Goal: Check status: Check status

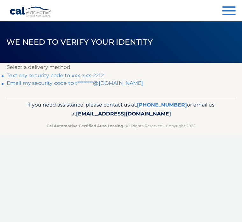
click at [45, 78] on link "Text my security code to xxx-xxx-2212" at bounding box center [55, 75] width 97 height 6
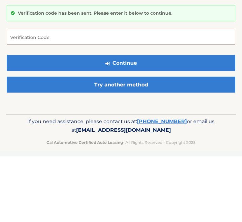
click at [25, 94] on input "Verification Code" at bounding box center [121, 102] width 229 height 16
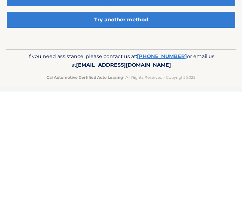
click at [107, 142] on link "Try another method" at bounding box center [121, 150] width 229 height 16
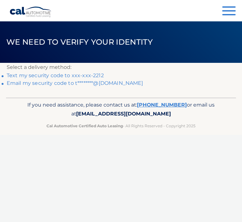
click at [11, 76] on link "Text my security code to xxx-xxx-2212" at bounding box center [55, 75] width 97 height 6
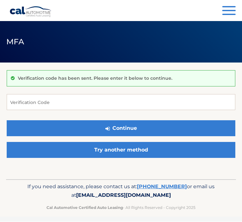
click at [77, 80] on p "Verification code has been sent. Please enter it below to continue." at bounding box center [95, 79] width 155 height 6
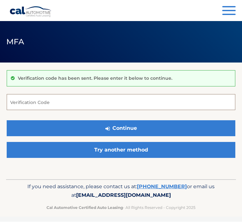
click at [23, 101] on input "Verification Code" at bounding box center [121, 102] width 229 height 16
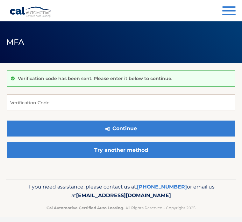
click at [229, 11] on span "button" at bounding box center [229, 10] width 13 height 1
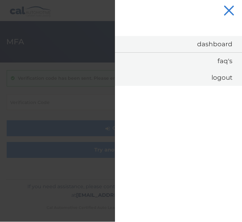
click at [216, 41] on link "Dashboard" at bounding box center [178, 44] width 127 height 16
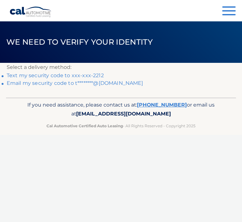
click at [96, 74] on link "Text my security code to xxx-xxx-2212" at bounding box center [55, 75] width 97 height 6
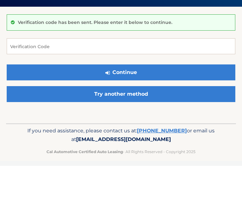
click at [111, 121] on button "Continue" at bounding box center [121, 129] width 229 height 16
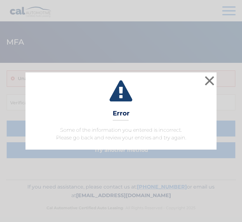
click at [208, 80] on button "×" at bounding box center [209, 80] width 13 height 13
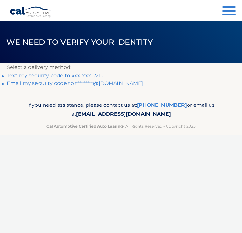
click at [92, 74] on link "Text my security code to xxx-xxx-2212" at bounding box center [55, 75] width 97 height 6
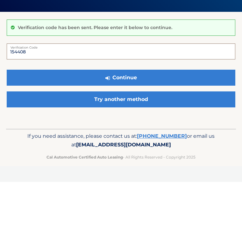
type input "154408"
click at [118, 121] on button "Continue" at bounding box center [121, 129] width 229 height 16
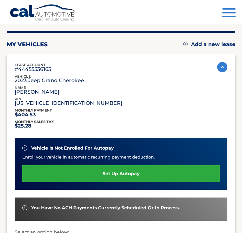
scroll to position [60, 0]
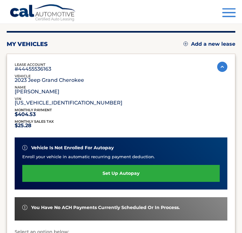
click at [225, 13] on span "button" at bounding box center [229, 12] width 13 height 1
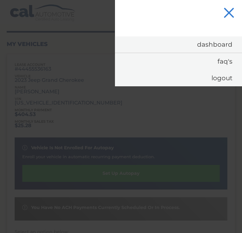
click at [153, 110] on div at bounding box center [121, 116] width 242 height 233
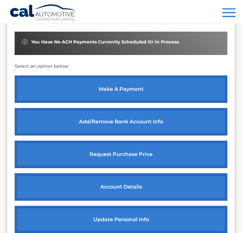
scroll to position [226, 0]
click at [105, 182] on link "account details" at bounding box center [121, 186] width 213 height 27
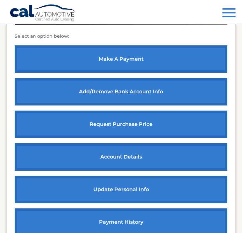
scroll to position [250, 0]
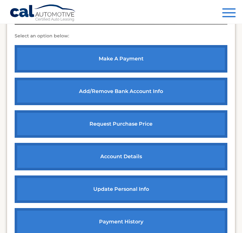
click at [93, 212] on link "payment history" at bounding box center [121, 221] width 213 height 27
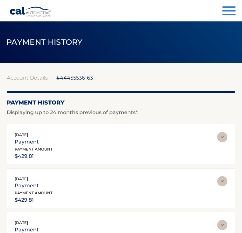
click at [230, 15] on span "button" at bounding box center [229, 14] width 13 height 1
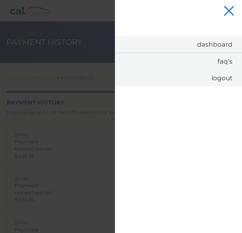
click at [223, 11] on button "Menu" at bounding box center [229, 11] width 13 height 11
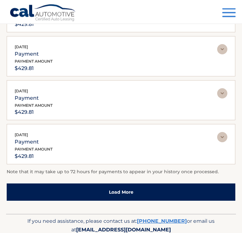
scroll to position [175, 0]
click at [117, 188] on link "Load More" at bounding box center [121, 191] width 229 height 17
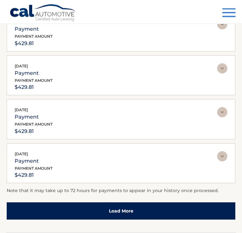
scroll to position [238, 0]
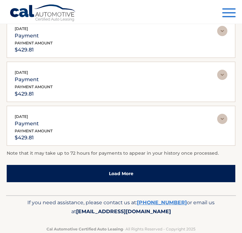
click at [227, 10] on button "Menu" at bounding box center [229, 13] width 13 height 11
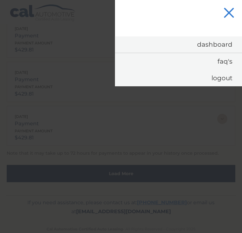
click at [229, 9] on button "Menu" at bounding box center [229, 13] width 13 height 11
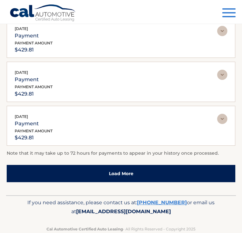
click at [27, 9] on link "Cal Automotive" at bounding box center [43, 13] width 67 height 18
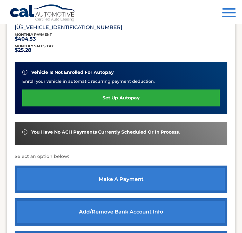
scroll to position [141, 0]
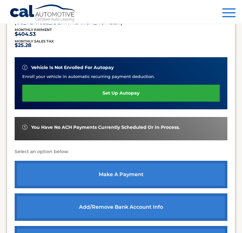
click at [106, 176] on link "make a payment" at bounding box center [121, 173] width 213 height 27
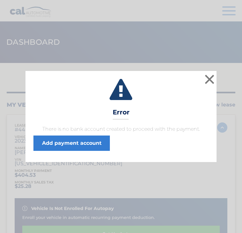
click at [207, 81] on button "×" at bounding box center [209, 79] width 13 height 13
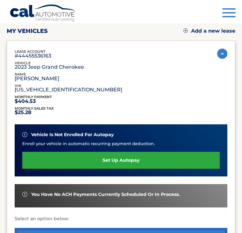
scroll to position [77, 0]
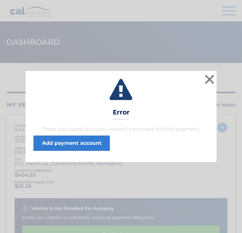
click at [210, 83] on button "×" at bounding box center [209, 79] width 13 height 13
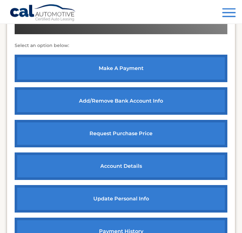
scroll to position [247, 0]
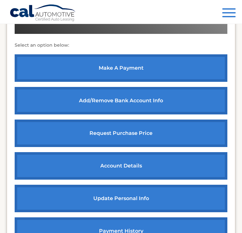
click at [95, 133] on link "request purchase price" at bounding box center [121, 132] width 213 height 27
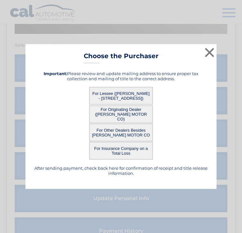
click at [110, 99] on button "For Lessee ([PERSON_NAME] - [STREET_ADDRESS])" at bounding box center [121, 96] width 64 height 18
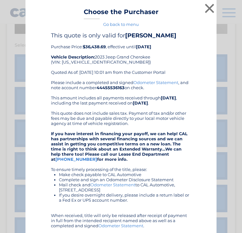
click at [112, 105] on div "Please include a completed and signed Odometer Statement , and note account num…" at bounding box center [121, 167] width 140 height 174
click at [204, 2] on button "×" at bounding box center [209, 8] width 13 height 13
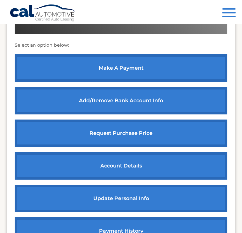
click at [112, 164] on link "account details" at bounding box center [121, 165] width 213 height 27
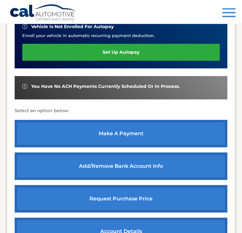
scroll to position [175, 0]
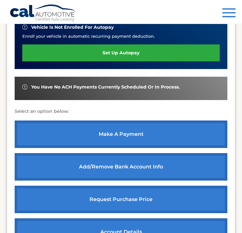
click at [67, 228] on link "account details" at bounding box center [121, 231] width 213 height 27
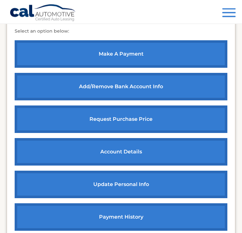
scroll to position [255, 0]
